Goal: Information Seeking & Learning: Learn about a topic

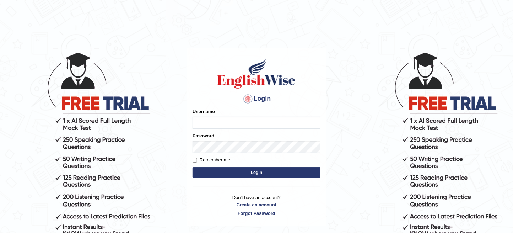
type input "zayanhabib_007"
click at [206, 171] on button "Login" at bounding box center [256, 172] width 128 height 11
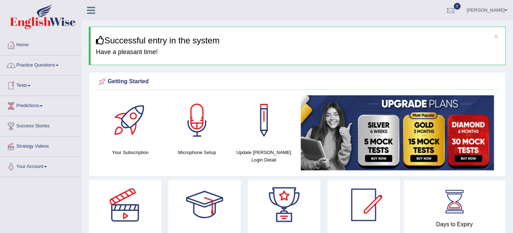
click at [49, 67] on link "Practice Questions" at bounding box center [40, 64] width 81 height 18
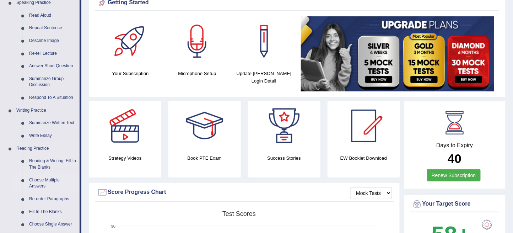
scroll to position [158, 0]
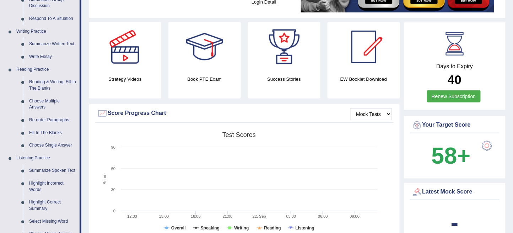
click at [121, 93] on div "Strategy Videos" at bounding box center [125, 60] width 72 height 76
click at [129, 76] on h4 "Strategy Videos" at bounding box center [125, 78] width 72 height 7
click at [130, 66] on div at bounding box center [125, 47] width 50 height 50
